Goal: Task Accomplishment & Management: Use online tool/utility

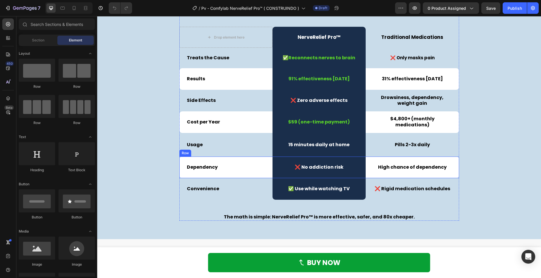
scroll to position [1326, 0]
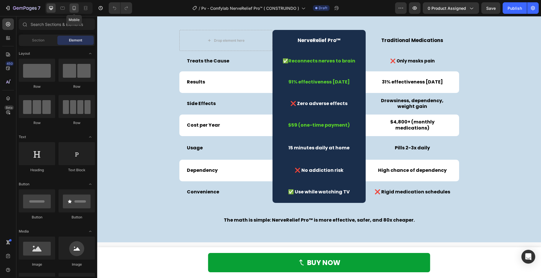
click at [73, 8] on icon at bounding box center [74, 8] width 6 height 6
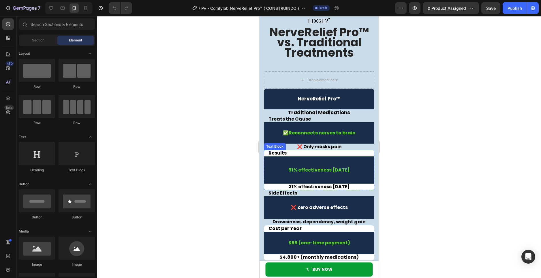
scroll to position [1239, 0]
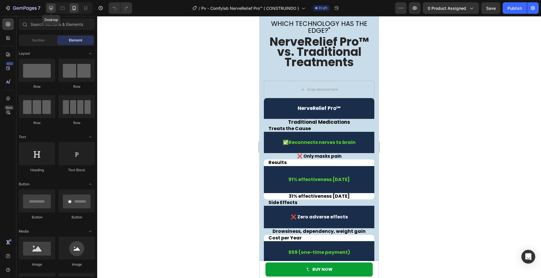
click at [49, 8] on icon at bounding box center [51, 8] width 6 height 6
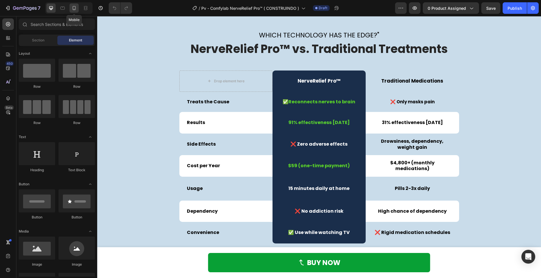
click at [78, 10] on div at bounding box center [73, 7] width 9 height 9
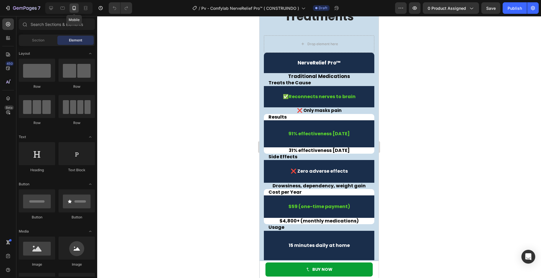
scroll to position [1194, 0]
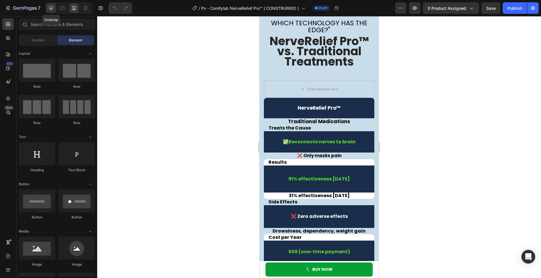
click at [46, 10] on div at bounding box center [50, 7] width 9 height 9
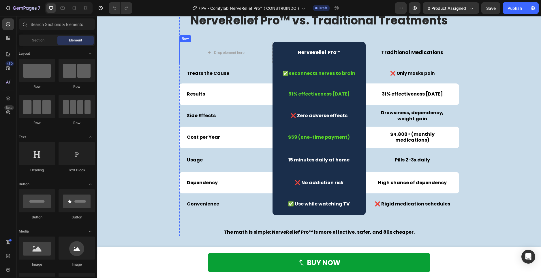
scroll to position [1268, 0]
click at [412, 8] on icon "button" at bounding box center [414, 8] width 6 height 6
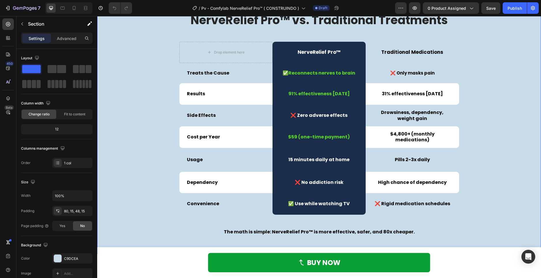
click at [537, 146] on html "Header BUY NOW Button Sticky Which technology has the edge?" Text Block NerveRe…" at bounding box center [318, 176] width 443 height 2857
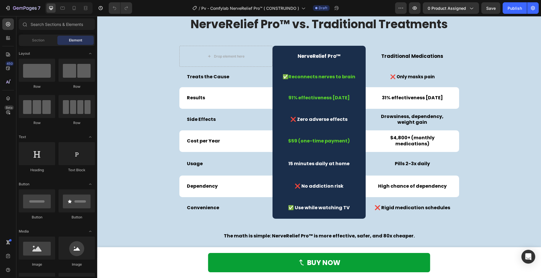
scroll to position [1300, 0]
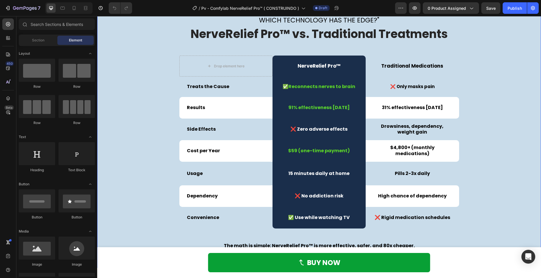
click at [465, 115] on div "Which technology has the edge?" Text Block NerveRelief Pro™ vs. Traditional Tre…" at bounding box center [318, 135] width 435 height 238
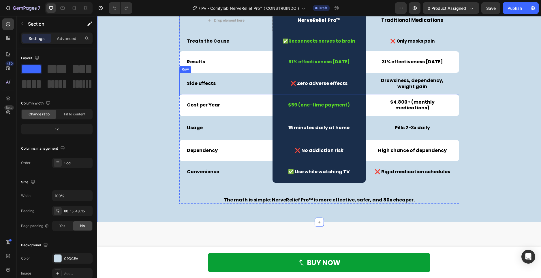
scroll to position [1242, 0]
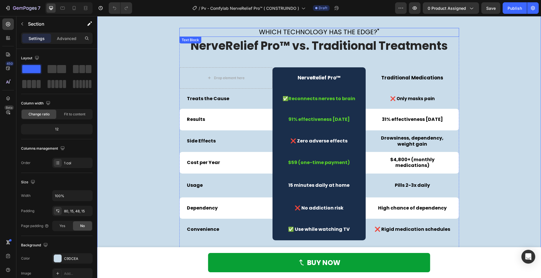
click at [385, 33] on p "Which technology has the edge?"" at bounding box center [319, 33] width 278 height 8
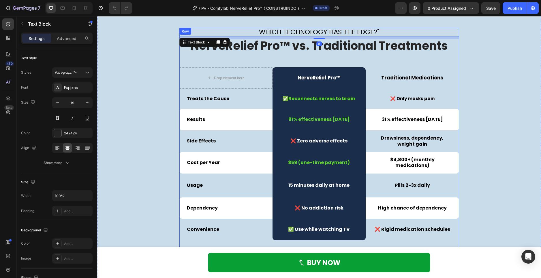
click at [190, 57] on div "Which technology has the edge?" Text Block 8 NerveRelief Pro™ vs. Traditional T…" at bounding box center [319, 145] width 280 height 234
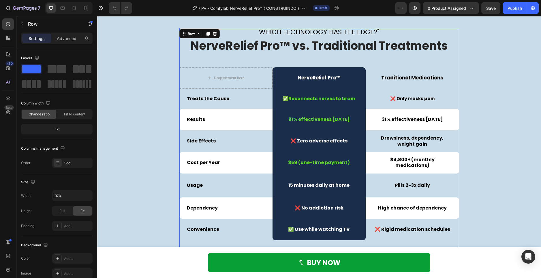
click at [338, 61] on div "Which technology has the edge?" Text Block NerveRelief Pro™ vs. Traditional Tre…" at bounding box center [319, 145] width 280 height 234
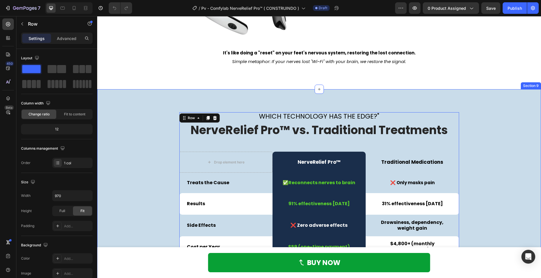
scroll to position [1202, 0]
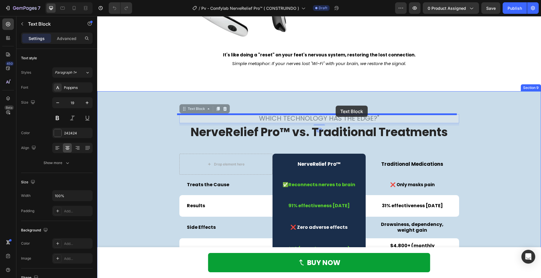
drag, startPoint x: 339, startPoint y: 120, endPoint x: 335, endPoint y: 106, distance: 14.9
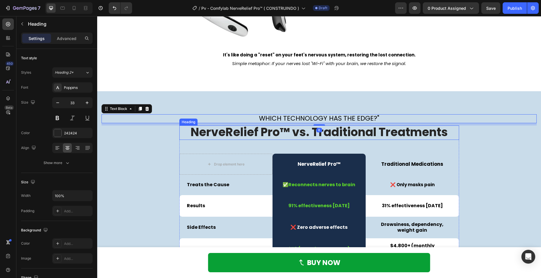
click at [322, 133] on strong "NerveRelief Pro™ vs. Traditional Treatments" at bounding box center [318, 132] width 257 height 16
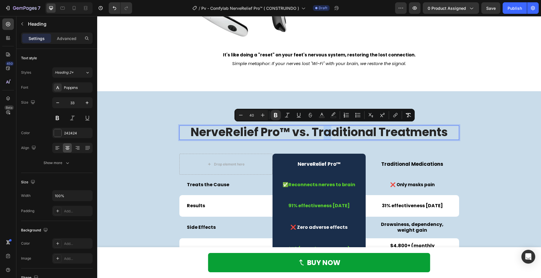
drag, startPoint x: 322, startPoint y: 133, endPoint x: 327, endPoint y: 128, distance: 7.1
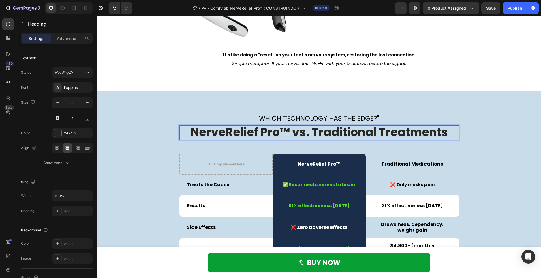
click at [347, 134] on strong "NerveRelief Pro™ vs. Traditional Treatments" at bounding box center [318, 132] width 257 height 16
click at [252, 151] on div "NerveRelief Pro™ vs. Traditional Treatments Heading 48 Drop element here NerveR…" at bounding box center [319, 237] width 280 height 222
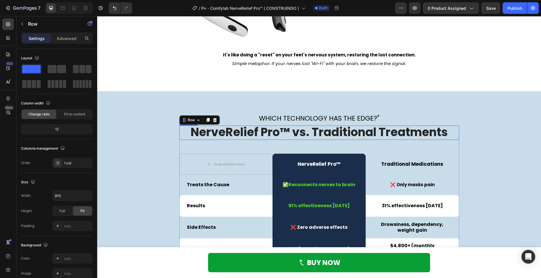
click at [296, 134] on strong "NerveRelief Pro™ vs. Traditional Treatments" at bounding box center [318, 132] width 257 height 16
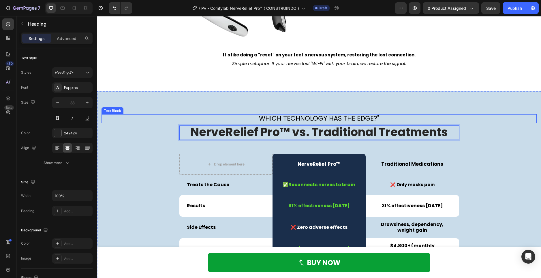
drag, startPoint x: 329, startPoint y: 133, endPoint x: 331, endPoint y: 127, distance: 6.7
drag, startPoint x: 354, startPoint y: 131, endPoint x: 354, endPoint y: 127, distance: 4.0
click at [354, 127] on strong "NerveRelief Pro™ vs. Traditional Treatments" at bounding box center [318, 132] width 257 height 16
click at [426, 147] on div "NerveRelief Pro™ vs. Traditional Treatments Heading 48 Drop element here NerveR…" at bounding box center [319, 237] width 280 height 222
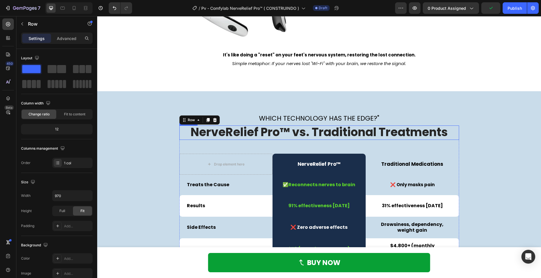
click at [378, 137] on strong "NerveRelief Pro™ vs. Traditional Treatments" at bounding box center [318, 132] width 257 height 16
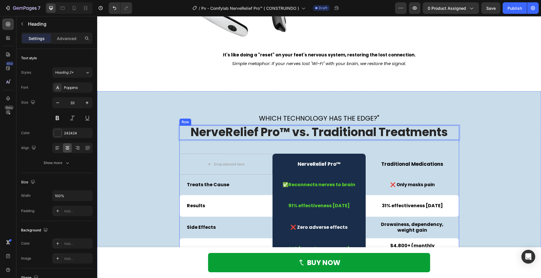
click at [244, 146] on div "NerveRelief Pro™ vs. Traditional Treatments Heading 48 Drop element here NerveR…" at bounding box center [319, 237] width 280 height 222
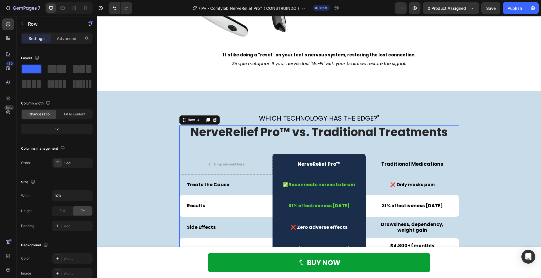
click at [244, 131] on strong "NerveRelief Pro™ vs. Traditional Treatments" at bounding box center [318, 132] width 257 height 16
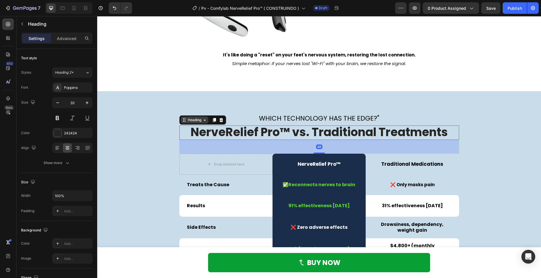
click at [197, 120] on div "Heading" at bounding box center [194, 120] width 16 height 5
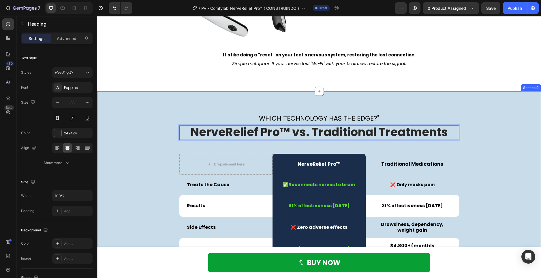
click at [153, 136] on div "Which technology has the edge?" Text Block NerveRelief Pro™ vs. Traditional Tre…" at bounding box center [318, 233] width 435 height 238
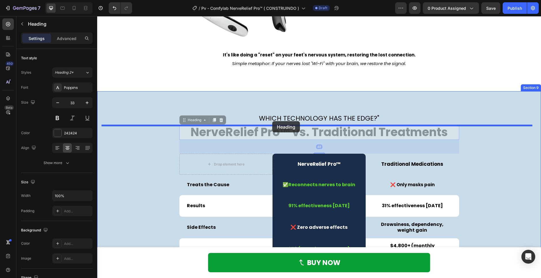
drag, startPoint x: 196, startPoint y: 134, endPoint x: 272, endPoint y: 120, distance: 77.0
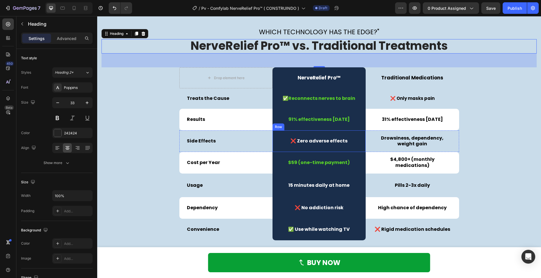
scroll to position [1403, 0]
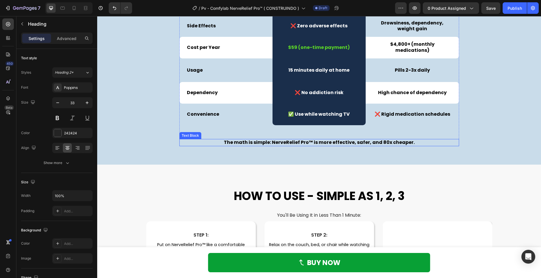
click at [330, 145] on strong "The math is simple: NerveRelief Pro™ is more effective, safer, and 80x cheaper." at bounding box center [319, 142] width 191 height 7
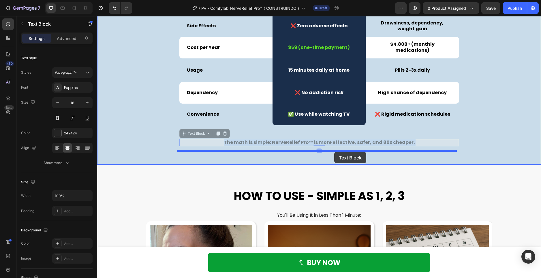
drag, startPoint x: 334, startPoint y: 144, endPoint x: 334, endPoint y: 152, distance: 8.4
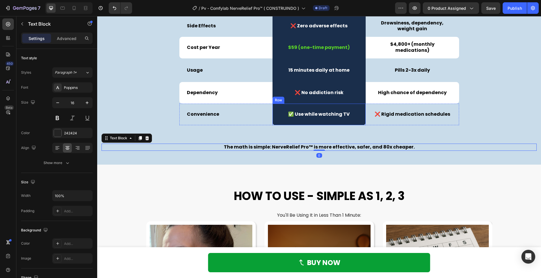
click at [343, 123] on div "✅ Use while watching TV Text Block Row" at bounding box center [318, 115] width 93 height 22
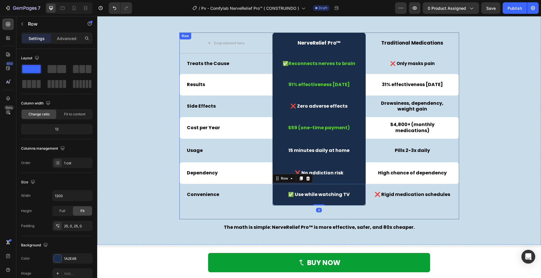
scroll to position [1317, 0]
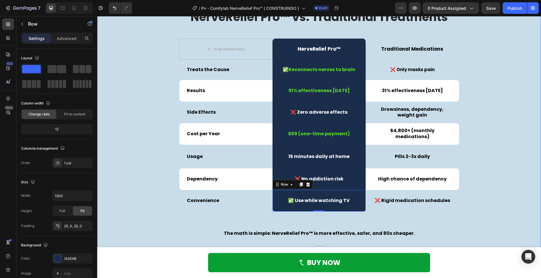
click at [462, 142] on div "Which technology has the edge?" Text Block NerveRelief Pro™ vs. Traditional Tre…" at bounding box center [318, 118] width 435 height 238
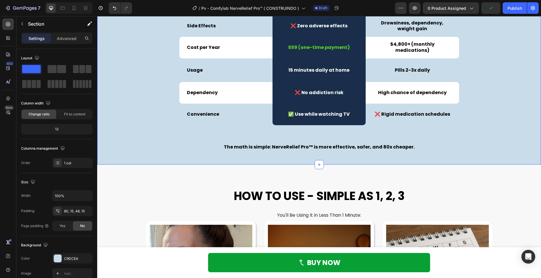
scroll to position [1375, 0]
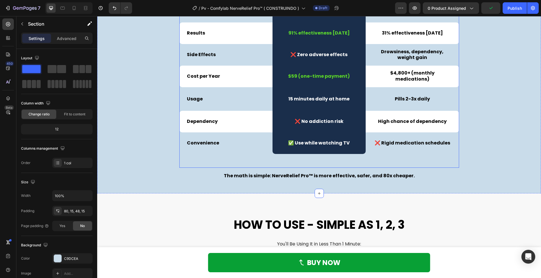
click at [350, 162] on div "Drop element here NerveRelief Pro™ Text Block Traditional Medications Text Bloc…" at bounding box center [319, 74] width 280 height 187
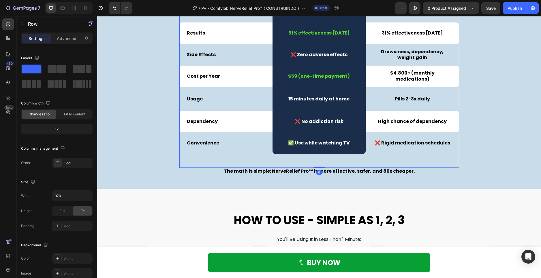
drag, startPoint x: 320, startPoint y: 172, endPoint x: 324, endPoint y: 167, distance: 6.2
click at [324, 167] on div "Drop element here NerveRelief Pro™ Text Block Traditional Medications Text Bloc…" at bounding box center [319, 74] width 280 height 187
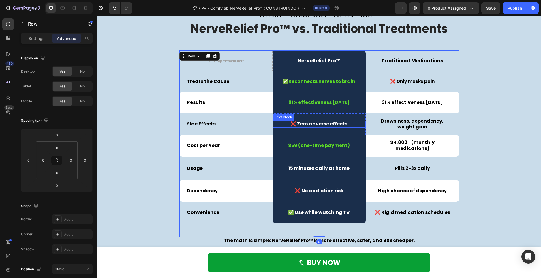
scroll to position [1219, 0]
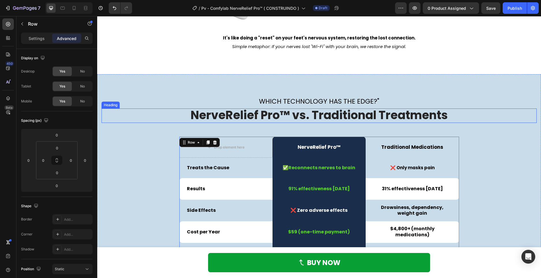
click at [329, 120] on strong "NerveRelief Pro™ vs. Traditional Treatments" at bounding box center [318, 115] width 257 height 16
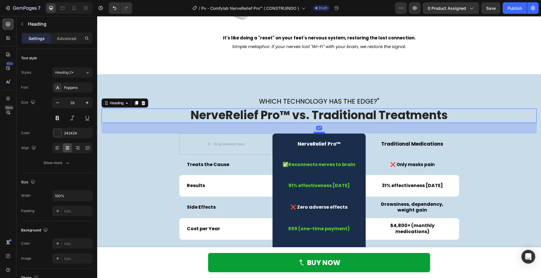
drag, startPoint x: 320, startPoint y: 135, endPoint x: 322, endPoint y: 132, distance: 3.5
click at [322, 132] on div at bounding box center [319, 133] width 12 height 2
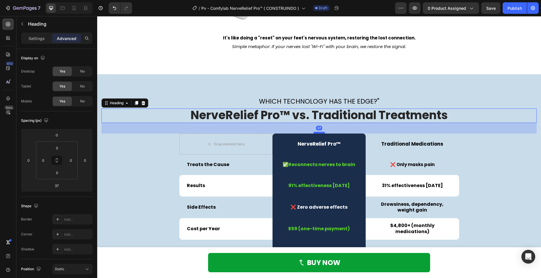
click at [386, 95] on div "Which technology has the edge?" Text Block NerveRelief Pro™ vs. Traditional Tre…" at bounding box center [318, 207] width 443 height 267
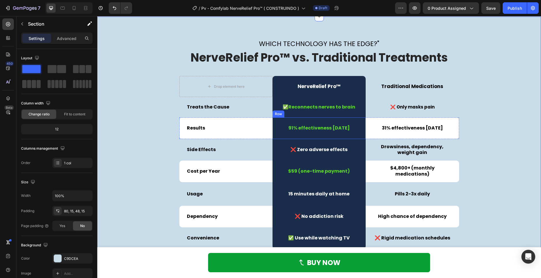
scroll to position [1305, 0]
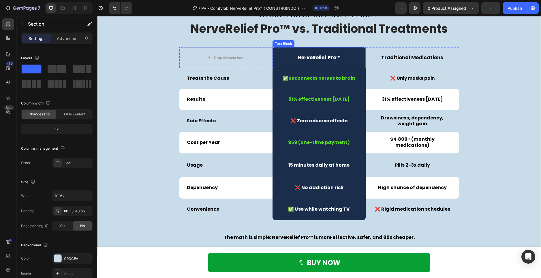
click at [293, 50] on div "NerveRelief Pro™" at bounding box center [318, 57] width 93 height 21
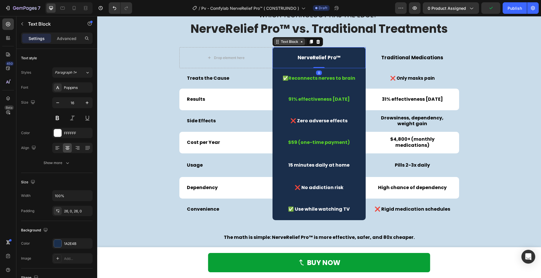
click at [296, 40] on div "Text Block" at bounding box center [290, 41] width 20 height 5
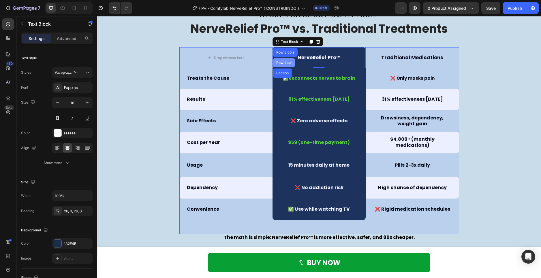
click at [276, 60] on div "Row 1 col" at bounding box center [284, 62] width 22 height 9
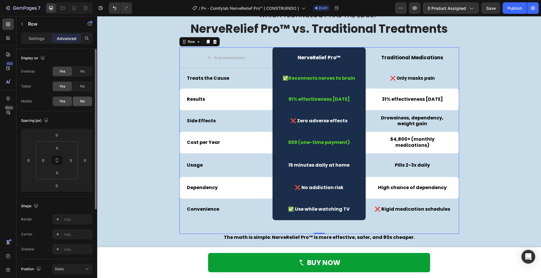
click at [82, 102] on span "No" at bounding box center [82, 101] width 5 height 5
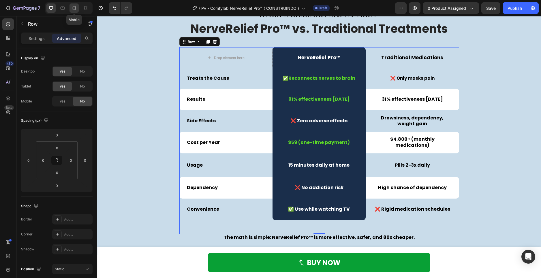
click at [71, 8] on div at bounding box center [73, 7] width 9 height 9
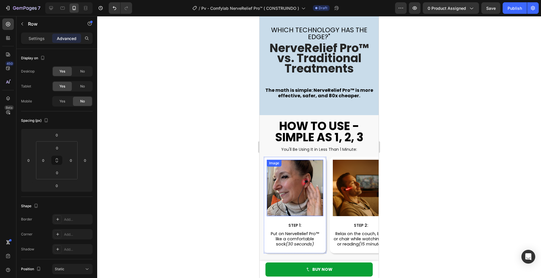
scroll to position [1356, 0]
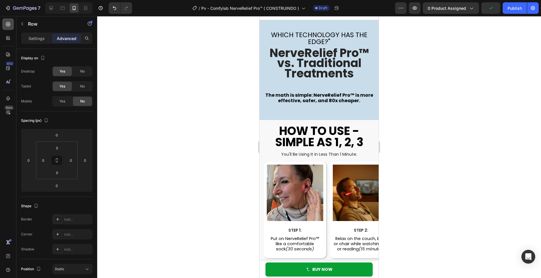
click at [10, 26] on icon at bounding box center [8, 24] width 6 height 6
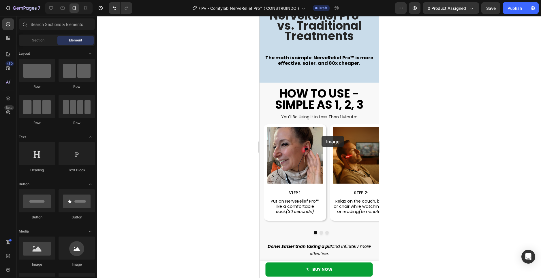
scroll to position [1402, 0]
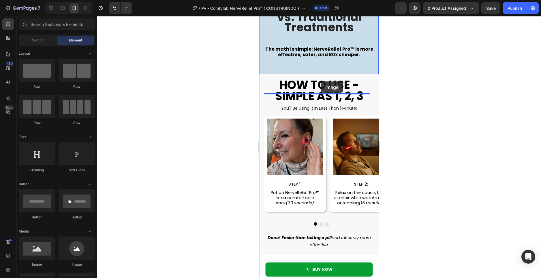
drag, startPoint x: 295, startPoint y: 265, endPoint x: 320, endPoint y: 82, distance: 185.6
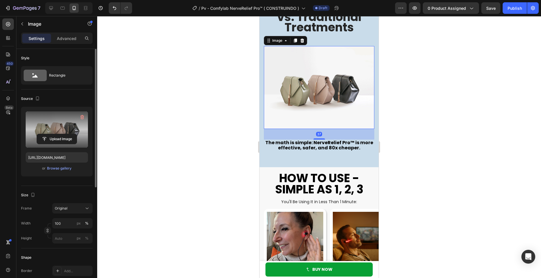
click at [55, 127] on label at bounding box center [57, 130] width 62 height 36
click at [55, 134] on input "file" at bounding box center [57, 139] width 40 height 10
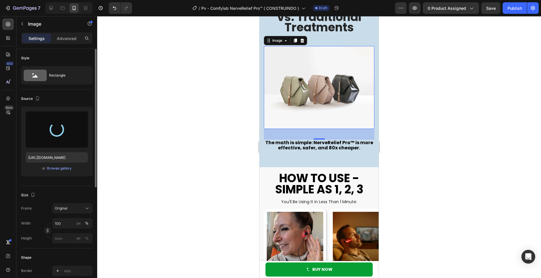
type input "[URL][DOMAIN_NAME]"
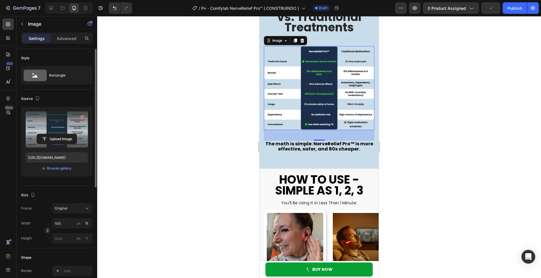
scroll to position [1374, 0]
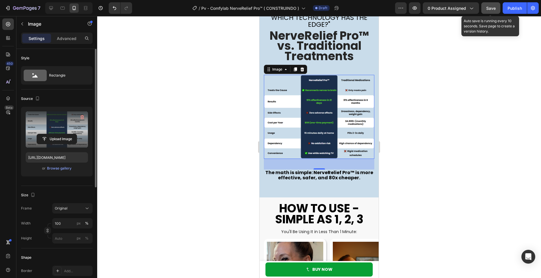
click at [491, 7] on span "Save" at bounding box center [491, 8] width 10 height 5
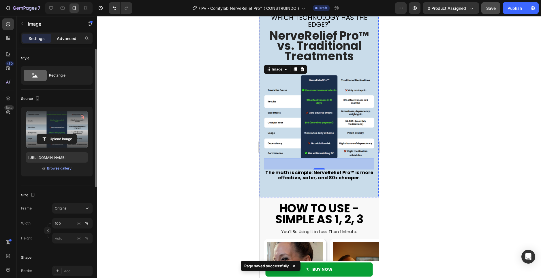
click at [64, 38] on p "Advanced" at bounding box center [67, 38] width 20 height 6
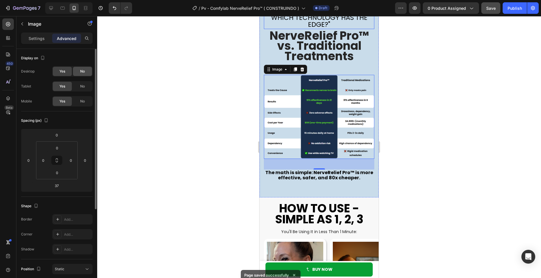
click at [84, 72] on span "No" at bounding box center [82, 71] width 5 height 5
click at [84, 88] on span "No" at bounding box center [82, 86] width 5 height 5
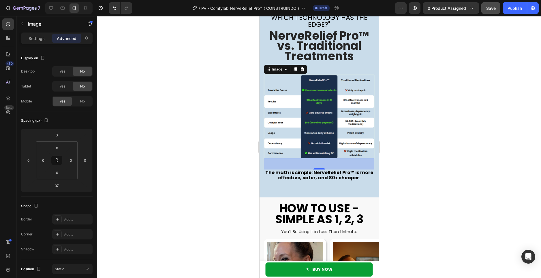
click at [432, 87] on div at bounding box center [318, 147] width 443 height 262
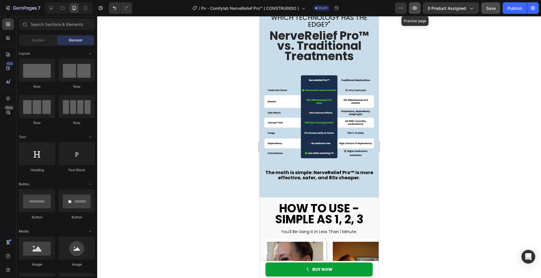
click at [413, 8] on icon "button" at bounding box center [414, 8] width 6 height 6
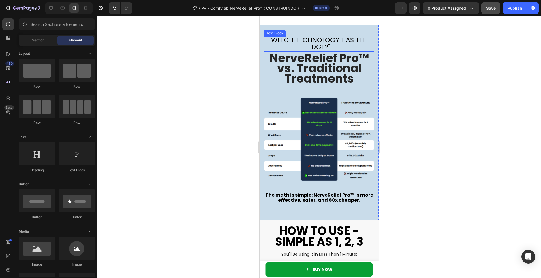
scroll to position [1345, 0]
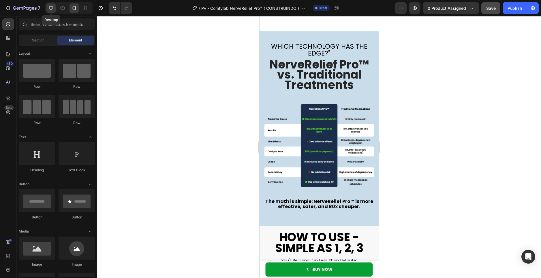
click at [50, 7] on icon at bounding box center [51, 8] width 6 height 6
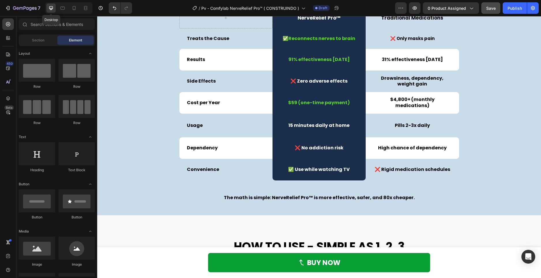
scroll to position [1317, 0]
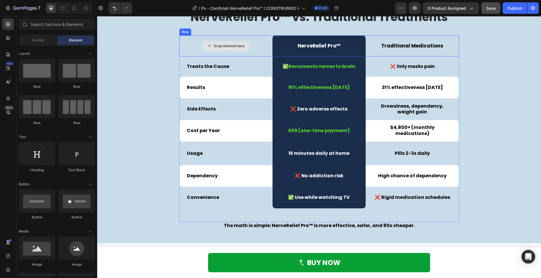
click at [248, 54] on div "Drop element here" at bounding box center [225, 45] width 93 height 21
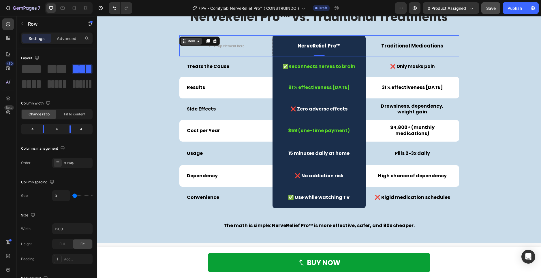
click at [192, 43] on div "Row" at bounding box center [191, 41] width 10 height 5
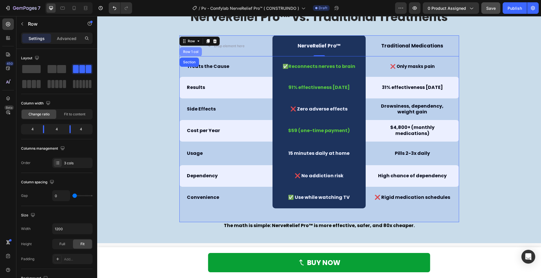
click at [189, 49] on div "Row 1 col" at bounding box center [191, 51] width 22 height 9
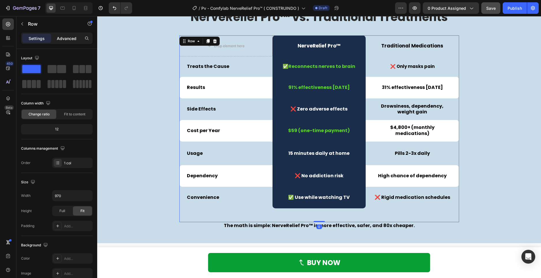
click at [61, 36] on p "Advanced" at bounding box center [67, 38] width 20 height 6
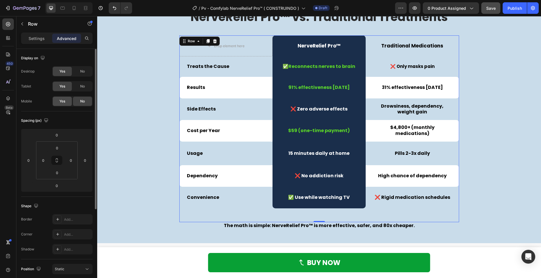
click at [59, 101] on span "Yes" at bounding box center [62, 101] width 6 height 5
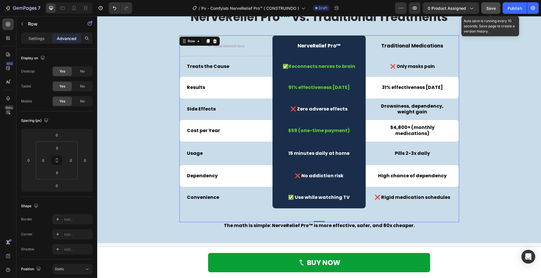
click at [492, 7] on span "Save" at bounding box center [491, 8] width 10 height 5
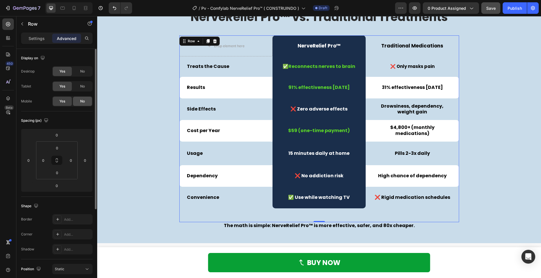
click at [80, 103] on span "No" at bounding box center [82, 101] width 5 height 5
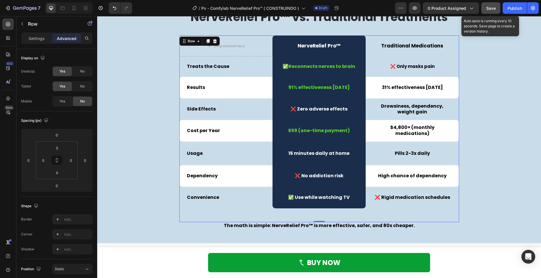
click at [487, 8] on span "Save" at bounding box center [491, 8] width 10 height 5
click at [64, 6] on icon at bounding box center [63, 8] width 6 height 6
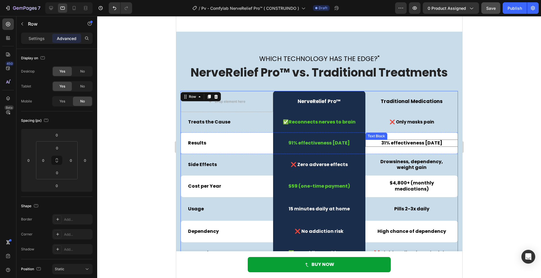
scroll to position [1338, 0]
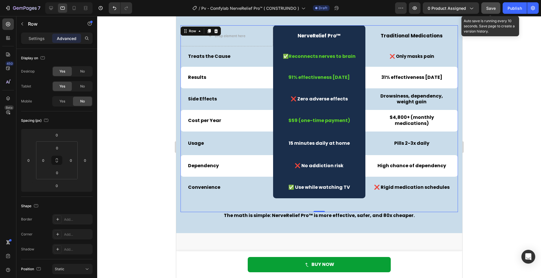
click at [492, 9] on span "Save" at bounding box center [491, 8] width 10 height 5
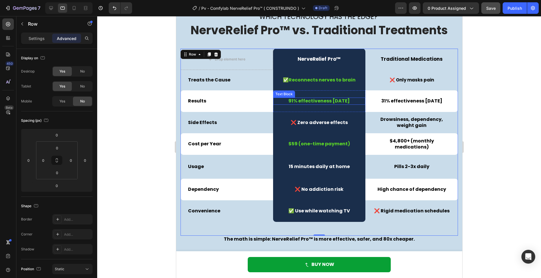
scroll to position [1253, 0]
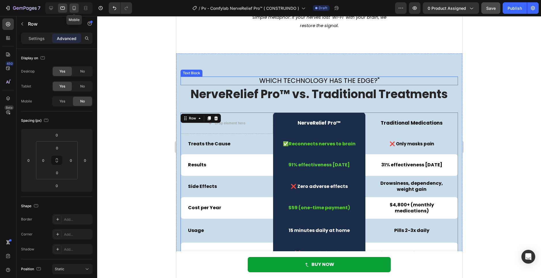
click at [73, 9] on icon at bounding box center [74, 8] width 6 height 6
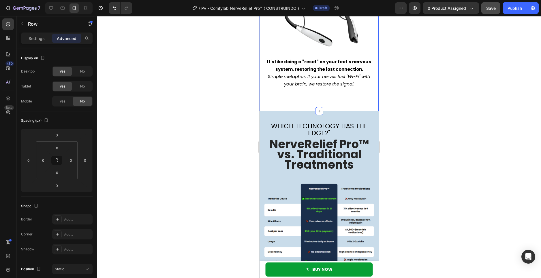
scroll to position [1297, 0]
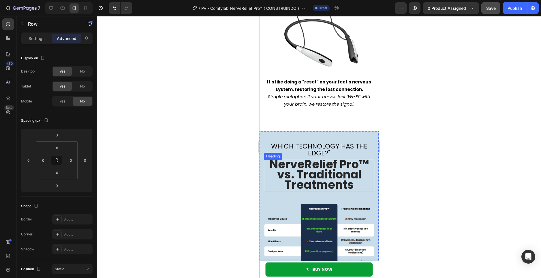
click at [319, 160] on strong "NerveRelief Pro™ vs. Traditional Treatments" at bounding box center [318, 174] width 99 height 37
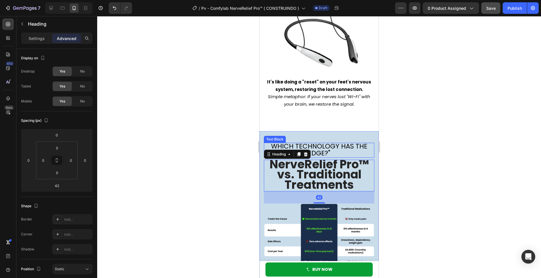
click at [324, 150] on span "Which technology has the edge?"" at bounding box center [319, 150] width 96 height 16
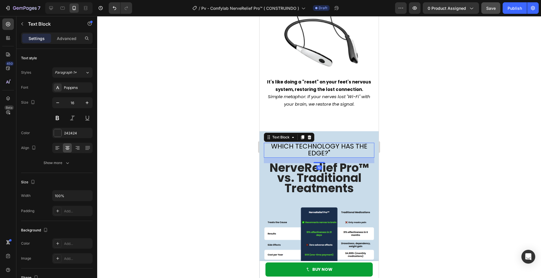
click at [328, 158] on div "19" at bounding box center [319, 158] width 110 height 0
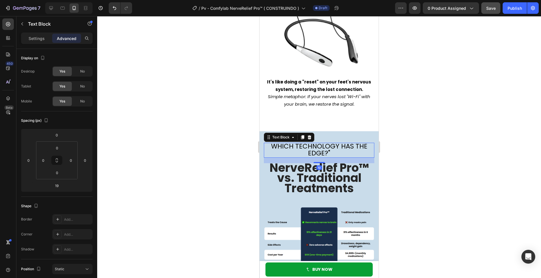
click at [416, 147] on div at bounding box center [318, 147] width 443 height 262
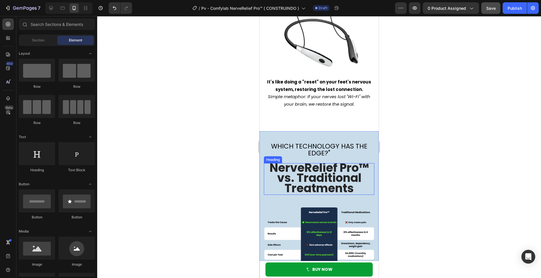
click at [330, 161] on strong "NerveRelief Pro™ vs. Traditional Treatments" at bounding box center [318, 178] width 99 height 37
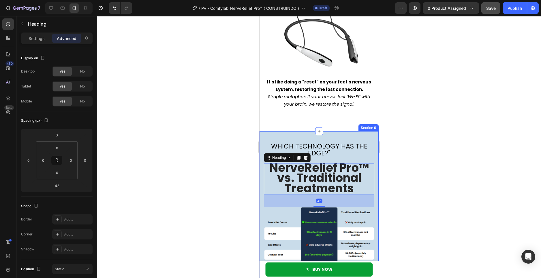
click at [325, 154] on div "Which technology has the edge?" Text Block NerveRelief Pro™ vs. Traditional Tre…" at bounding box center [319, 230] width 110 height 175
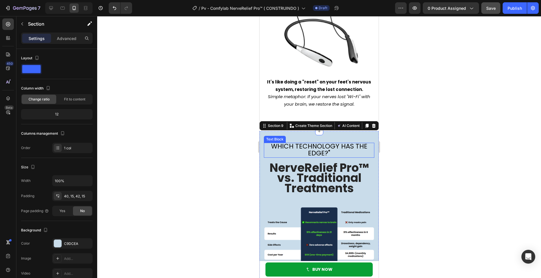
click at [329, 148] on p "Which technology has the edge?"" at bounding box center [318, 151] width 109 height 14
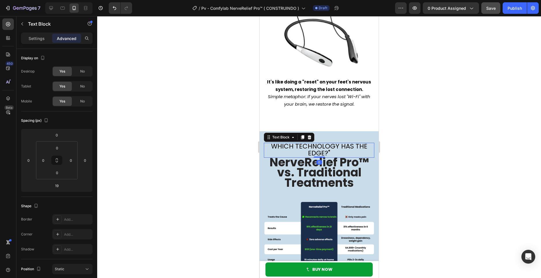
drag, startPoint x: 321, startPoint y: 159, endPoint x: 330, endPoint y: 150, distance: 12.4
click at [330, 150] on div "Which technology has the edge?" Text Block 0" at bounding box center [319, 150] width 110 height 15
type input "0"
drag, startPoint x: 409, startPoint y: 146, endPoint x: 111, endPoint y: 139, distance: 298.9
click at [409, 146] on div at bounding box center [318, 147] width 443 height 262
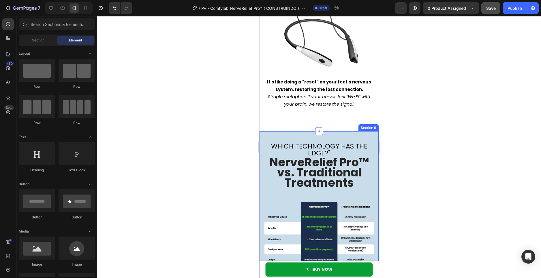
click at [332, 163] on strong "NerveRelief Pro™ vs. Traditional Treatments" at bounding box center [318, 172] width 99 height 37
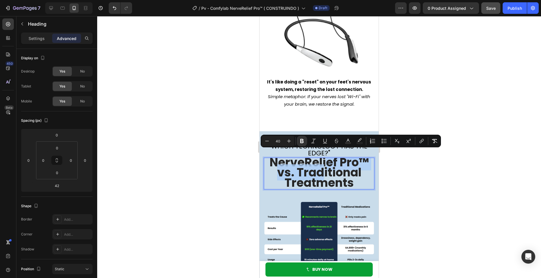
drag, startPoint x: 323, startPoint y: 163, endPoint x: 323, endPoint y: 167, distance: 4.0
click at [453, 163] on div at bounding box center [318, 147] width 443 height 262
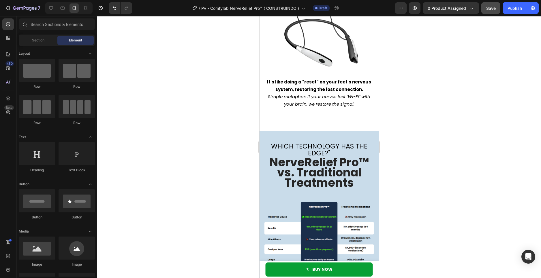
click at [425, 165] on div at bounding box center [318, 147] width 443 height 262
click at [325, 163] on strong "NerveRelief Pro™ vs. Traditional Treatments" at bounding box center [318, 172] width 99 height 37
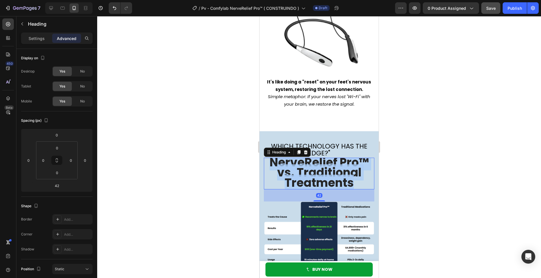
click at [325, 163] on strong "NerveRelief Pro™ vs. Traditional Treatments" at bounding box center [318, 172] width 99 height 37
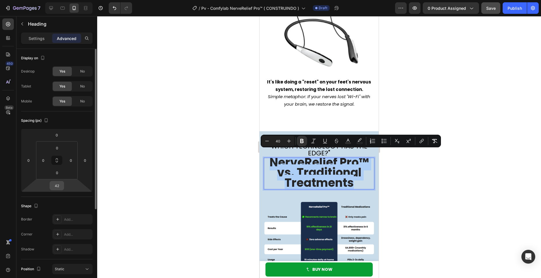
click at [57, 187] on input "42" at bounding box center [57, 186] width 12 height 9
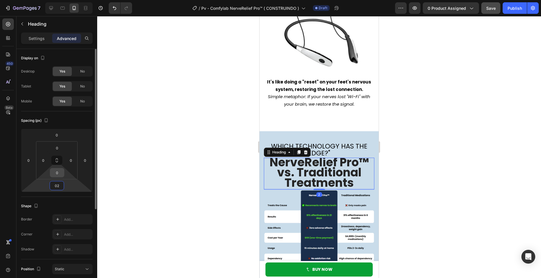
type input "42"
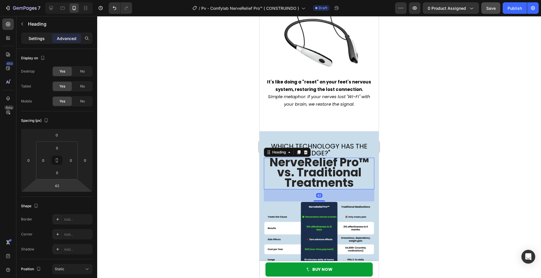
click at [39, 41] on p "Settings" at bounding box center [37, 38] width 16 height 6
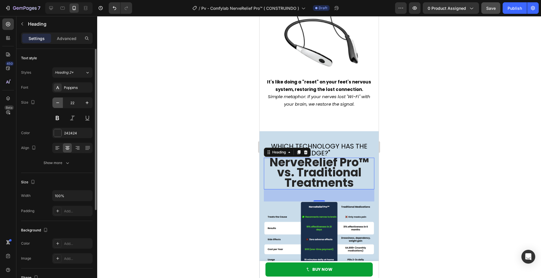
click at [60, 105] on icon "button" at bounding box center [58, 103] width 6 height 6
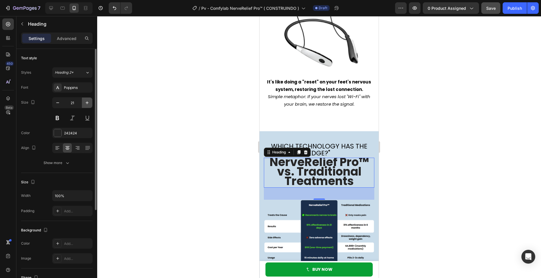
click at [91, 103] on button "button" at bounding box center [87, 103] width 10 height 10
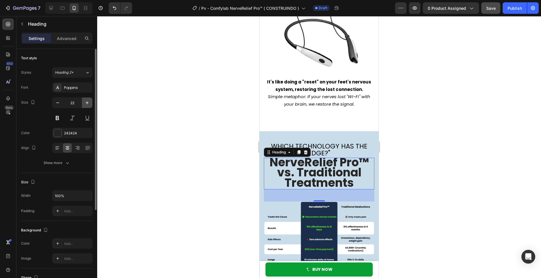
click at [91, 103] on button "button" at bounding box center [87, 103] width 10 height 10
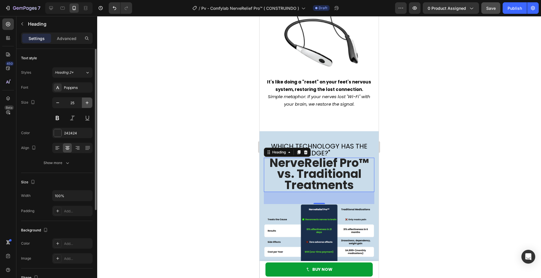
click at [91, 103] on button "button" at bounding box center [87, 103] width 10 height 10
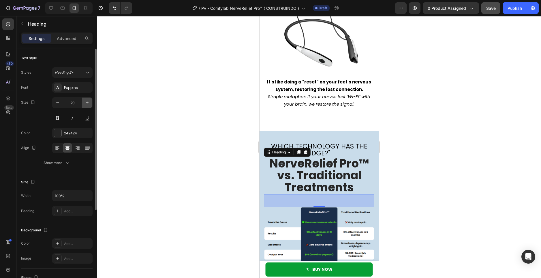
click at [92, 103] on button "button" at bounding box center [87, 103] width 10 height 10
click at [91, 103] on button "button" at bounding box center [87, 103] width 10 height 10
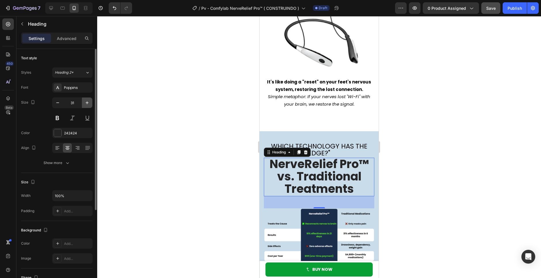
click at [91, 103] on button "button" at bounding box center [87, 103] width 10 height 10
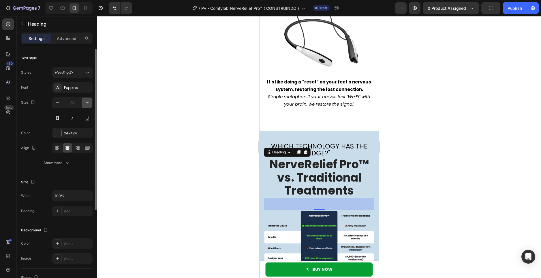
click at [91, 103] on button "button" at bounding box center [87, 103] width 10 height 10
type input "34"
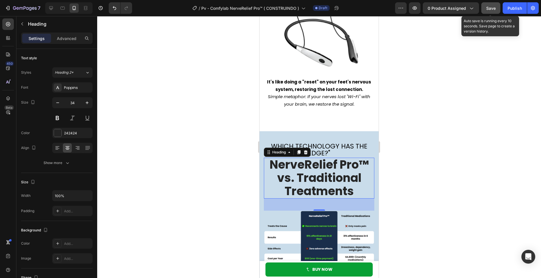
click at [488, 8] on span "Save" at bounding box center [491, 8] width 10 height 5
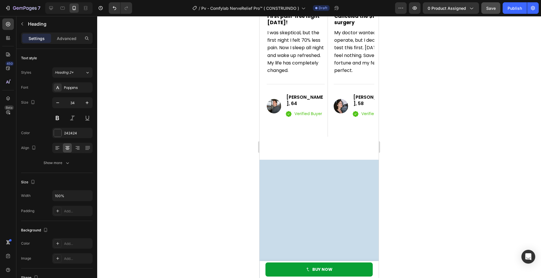
scroll to position [288, 0]
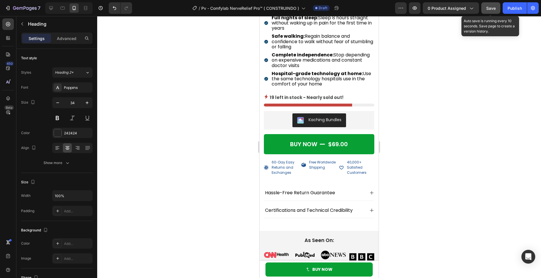
click at [488, 8] on span "Save" at bounding box center [491, 8] width 10 height 5
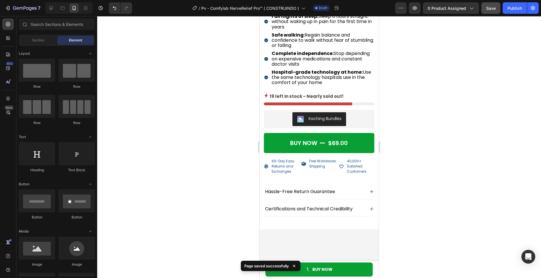
scroll to position [0, 0]
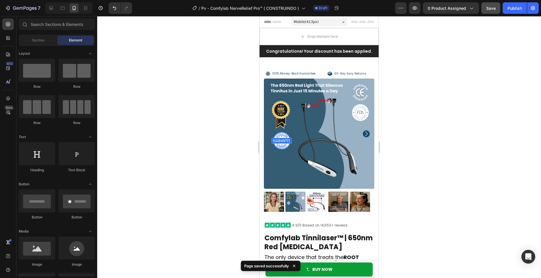
click at [416, 58] on div at bounding box center [318, 147] width 443 height 262
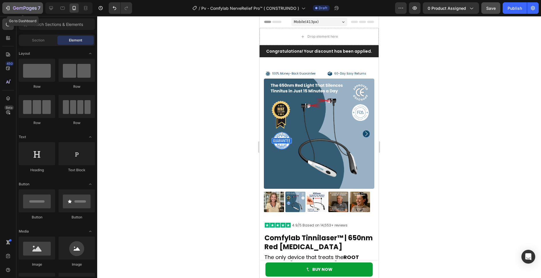
click at [20, 8] on icon "button" at bounding box center [25, 8] width 24 height 5
